Goal: Task Accomplishment & Management: Use online tool/utility

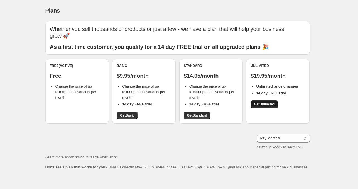
click at [264, 101] on link "Get Unlimited" at bounding box center [265, 104] width 28 height 8
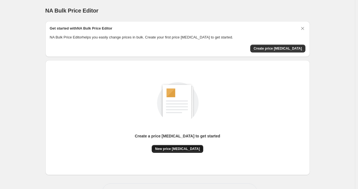
click at [177, 148] on span "New price [MEDICAL_DATA]" at bounding box center [177, 149] width 45 height 4
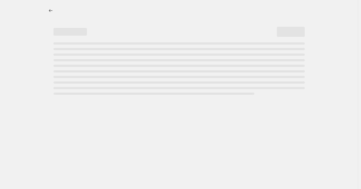
select select "percentage"
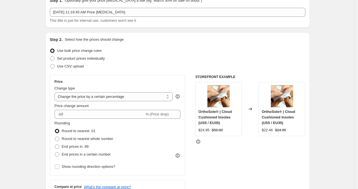
scroll to position [111, 0]
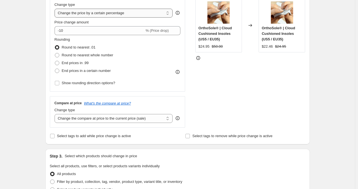
click at [81, 14] on select "Change the price to a certain amount Change the price by a certain amount Chang…" at bounding box center [114, 13] width 118 height 9
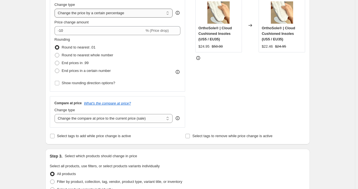
click at [81, 14] on select "Change the price to a certain amount Change the price by a certain amount Chang…" at bounding box center [114, 13] width 118 height 9
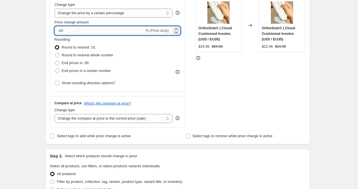
click at [74, 28] on input "-10" at bounding box center [100, 30] width 90 height 9
drag, startPoint x: 72, startPoint y: 29, endPoint x: 46, endPoint y: 26, distance: 26.1
click at [46, 26] on div "Step 1. Optionally give your price change job a title (eg "March 30% off sale o…" at bounding box center [175, 160] width 269 height 510
type input "34"
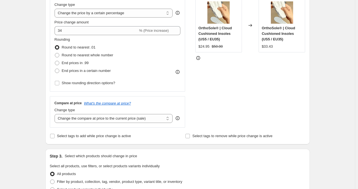
click at [184, 20] on div "Price Change type Change the price to a certain amount Change the price by a ce…" at bounding box center [118, 41] width 136 height 101
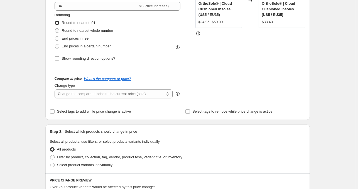
scroll to position [139, 0]
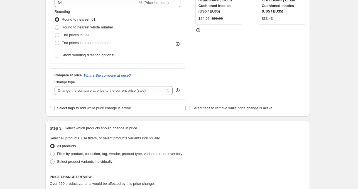
click at [55, 45] on div "Price Change type Change the price to a certain amount Change the price by a ce…" at bounding box center [118, 13] width 136 height 101
click at [55, 43] on div "Price Change type Change the price to a certain amount Change the price by a ce…" at bounding box center [118, 13] width 136 height 101
click at [57, 42] on span at bounding box center [57, 43] width 4 height 4
click at [55, 41] on input "End prices in a certain number" at bounding box center [55, 41] width 0 height 0
radio input "true"
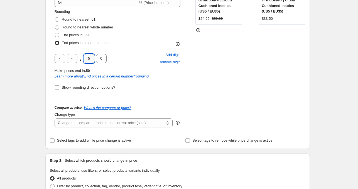
click at [92, 59] on input "5" at bounding box center [89, 58] width 11 height 9
type input "9"
type input "5"
click at [157, 41] on div "Rounding Round to nearest .01 Round to nearest whole number End prices in .99 E…" at bounding box center [118, 28] width 126 height 38
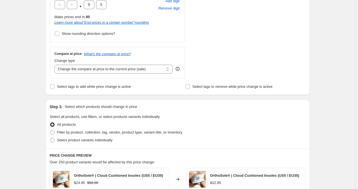
scroll to position [195, 0]
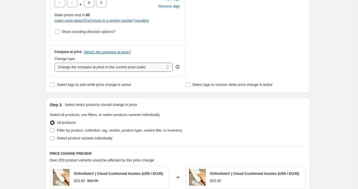
click at [104, 67] on select "Change the compare at price to the current price (sale) Change the compare at p…" at bounding box center [114, 67] width 118 height 9
select select "percentage"
click at [56, 63] on select "Change the compare at price to the current price (sale) Change the compare at p…" at bounding box center [114, 67] width 118 height 9
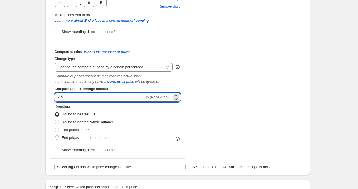
click at [89, 97] on input "-15" at bounding box center [100, 97] width 90 height 9
type input "-1"
type input "34"
click at [45, 51] on div "Step 1. Optionally give your price change job a title (eg "March 30% off sale o…" at bounding box center [175, 134] width 269 height 624
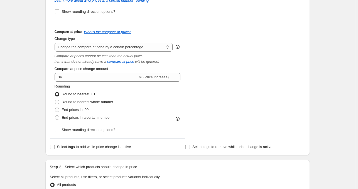
scroll to position [223, 0]
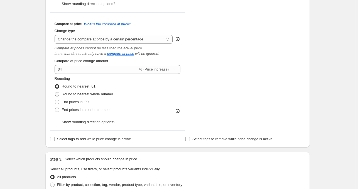
click at [58, 95] on span at bounding box center [57, 94] width 4 height 4
click at [55, 92] on input "Round to nearest whole number" at bounding box center [55, 92] width 0 height 0
radio input "true"
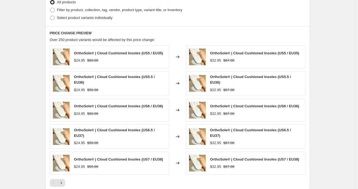
scroll to position [482, 0]
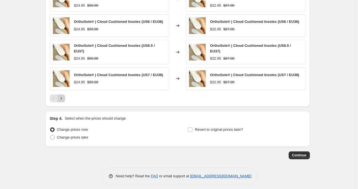
click at [64, 96] on icon "Next" at bounding box center [62, 99] width 6 height 6
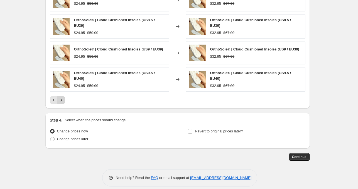
click at [64, 97] on icon "Next" at bounding box center [62, 100] width 6 height 6
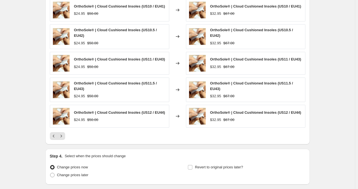
scroll to position [454, 0]
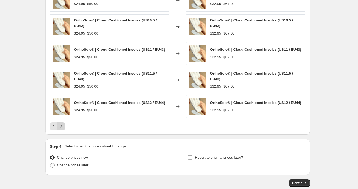
click at [64, 128] on icon "Next" at bounding box center [62, 126] width 6 height 6
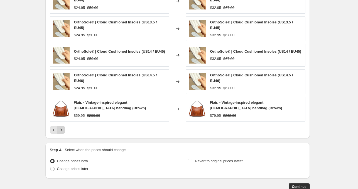
click at [64, 128] on icon "Next" at bounding box center [62, 130] width 6 height 6
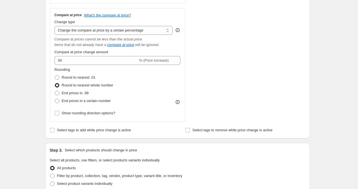
scroll to position [203, 0]
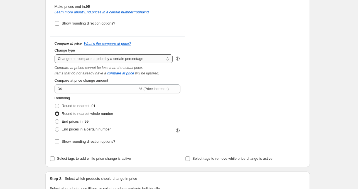
click at [116, 59] on select "Change the compare at price to the current price (sale) Change the compare at p…" at bounding box center [114, 58] width 118 height 9
select select "bp"
click at [56, 54] on select "Change the compare at price to the current price (sale) Change the compare at p…" at bounding box center [114, 58] width 118 height 9
type input "12.00"
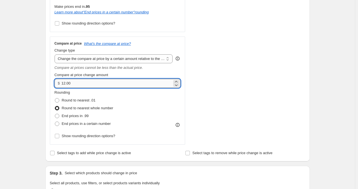
click at [90, 81] on input "12.00" at bounding box center [117, 83] width 111 height 9
click at [114, 58] on select "Change the compare at price to the current price (sale) Change the compare at p…" at bounding box center [114, 58] width 118 height 9
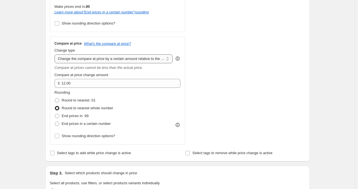
select select "pp"
click at [56, 54] on select "Change the compare at price to the current price (sale) Change the compare at p…" at bounding box center [114, 58] width 118 height 9
type input "20"
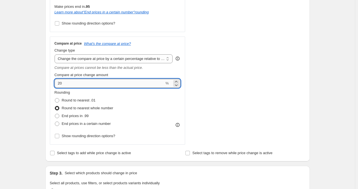
click at [96, 84] on input "20" at bounding box center [110, 83] width 110 height 9
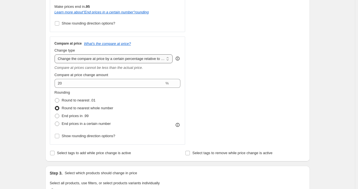
click at [105, 60] on select "Change the compare at price to the current price (sale) Change the compare at p…" at bounding box center [114, 58] width 118 height 9
select select "percentage"
click at [56, 54] on select "Change the compare at price to the current price (sale) Change the compare at p…" at bounding box center [114, 58] width 118 height 9
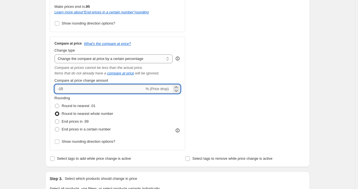
click at [99, 88] on input "-15" at bounding box center [100, 88] width 90 height 9
click at [44, 57] on div "Step 1. Optionally give your price change job a title (eg "March 30% off sale o…" at bounding box center [175, 125] width 269 height 624
click at [69, 88] on input "37" at bounding box center [97, 88] width 84 height 9
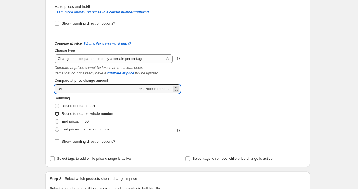
type input "34"
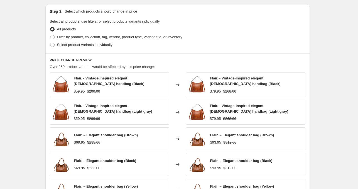
scroll to position [486, 0]
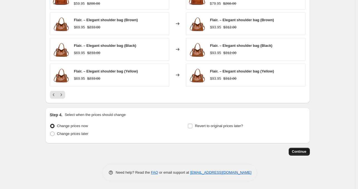
click at [299, 151] on span "Continue" at bounding box center [299, 151] width 14 height 4
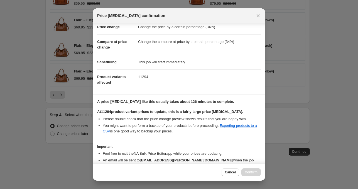
scroll to position [41, 0]
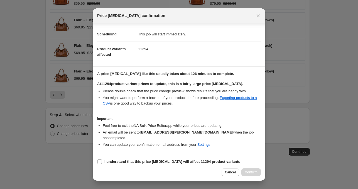
click at [101, 162] on section "I understand that this price change job will affect 11294 product variants" at bounding box center [179, 161] width 173 height 17
click at [99, 164] on div "Cancel Confirm" at bounding box center [179, 172] width 173 height 17
click at [100, 159] on input "I understand that this price change job will affect 11294 product variants" at bounding box center [100, 161] width 4 height 4
checkbox input "true"
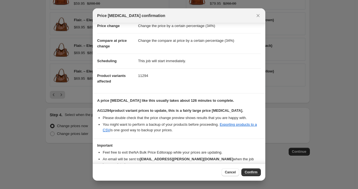
scroll to position [0, 0]
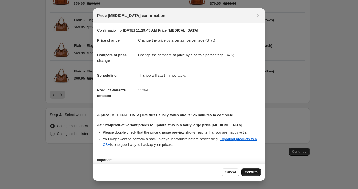
click at [254, 176] on button "Confirm" at bounding box center [252, 172] width 20 height 8
